Goal: Check status

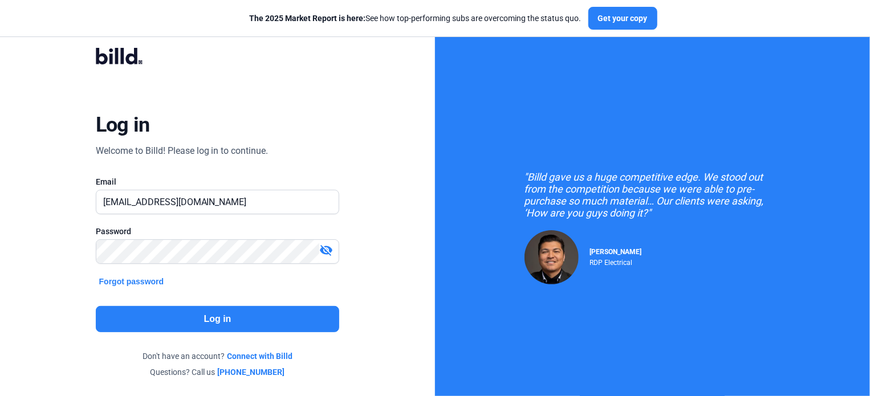
click at [241, 315] on button "Log in" at bounding box center [218, 319] width 244 height 26
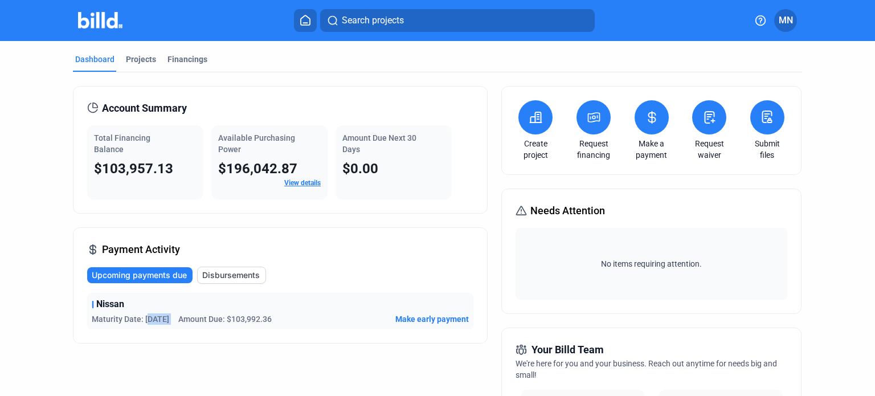
drag, startPoint x: 145, startPoint y: 317, endPoint x: 180, endPoint y: 320, distance: 34.8
click at [180, 320] on div "Maturity Date: [DATE] Amount Due: $103,992.36" at bounding box center [182, 318] width 180 height 11
click at [181, 341] on div "Payment Activity Upcoming payments due Disbursements Nissan Maturity Date: [DAT…" at bounding box center [280, 285] width 415 height 116
drag, startPoint x: 295, startPoint y: 318, endPoint x: 142, endPoint y: 331, distance: 152.7
click at [142, 331] on div "Payment Activity Upcoming payments due Disbursements Nissan Maturity Date: [DAT…" at bounding box center [280, 285] width 415 height 116
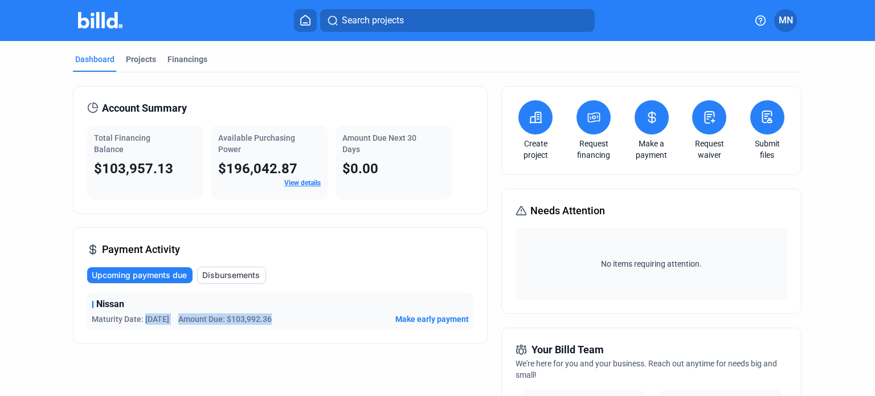
click at [250, 341] on div "Payment Activity Upcoming payments due Disbursements Nissan Maturity Date: [DAT…" at bounding box center [280, 285] width 415 height 116
